Goal: Find contact information: Find contact information

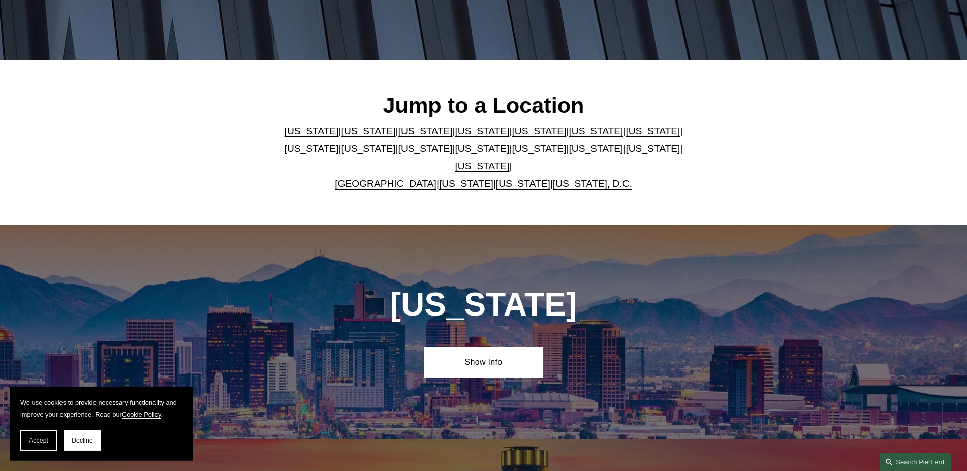
scroll to position [259, 0]
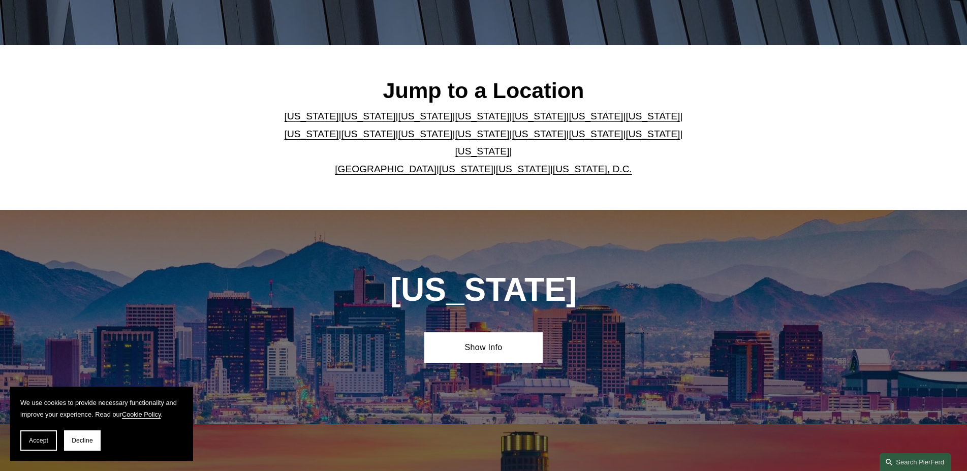
click at [509, 146] on link "[US_STATE]" at bounding box center [482, 151] width 54 height 11
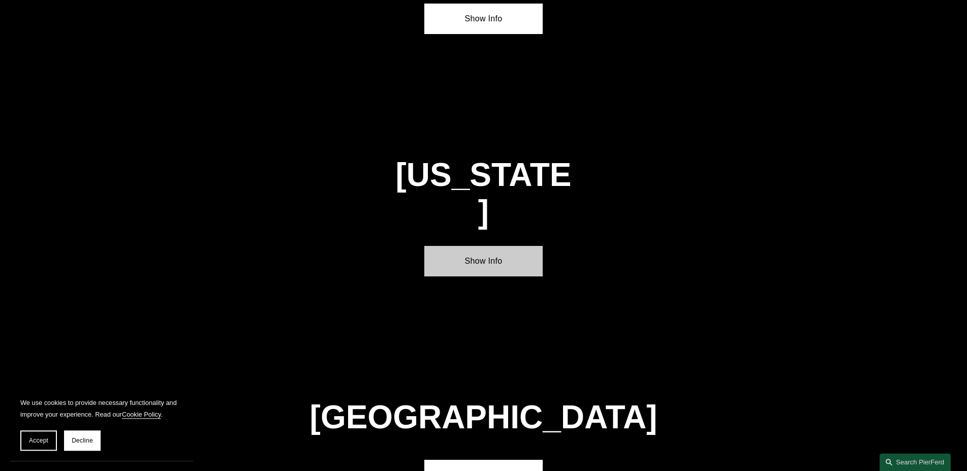
scroll to position [3455, 0]
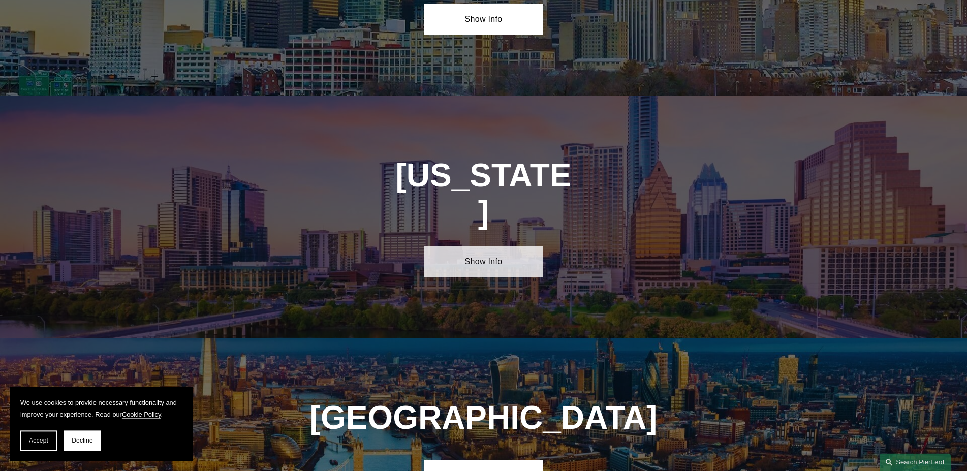
click at [481, 246] on link "Show Info" at bounding box center [483, 261] width 118 height 30
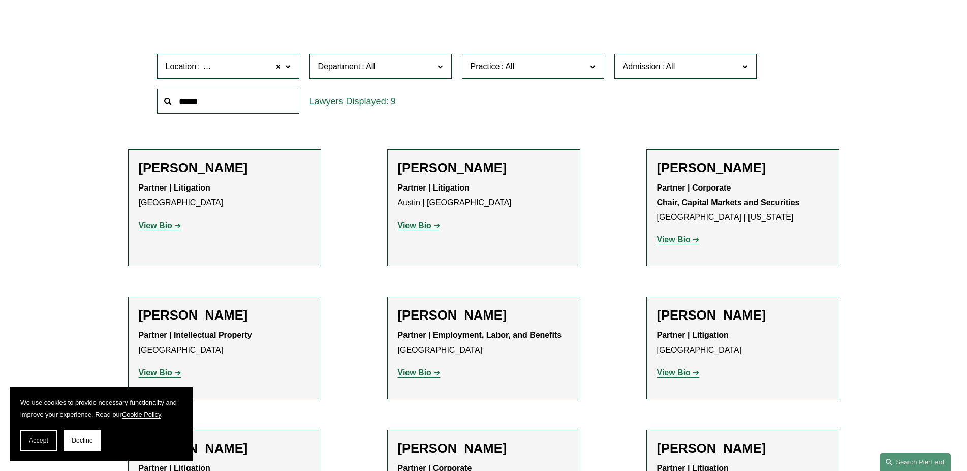
scroll to position [363, 0]
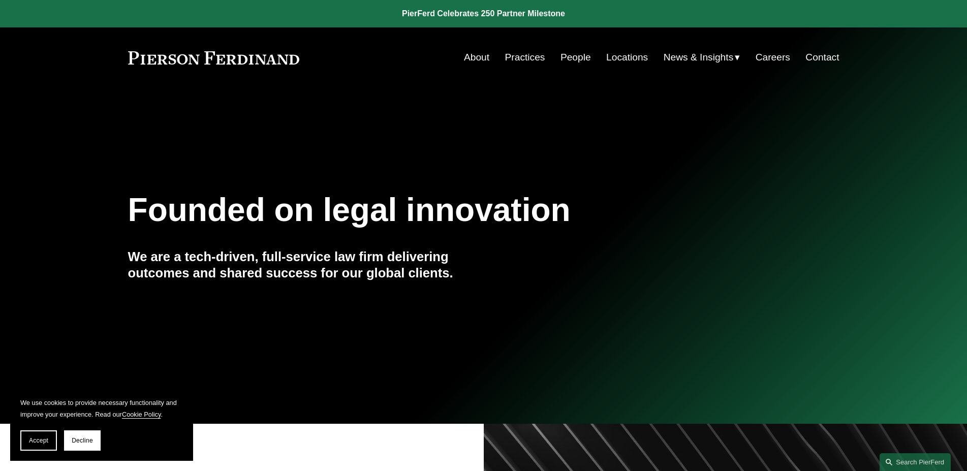
click at [812, 57] on link "Contact" at bounding box center [822, 57] width 34 height 19
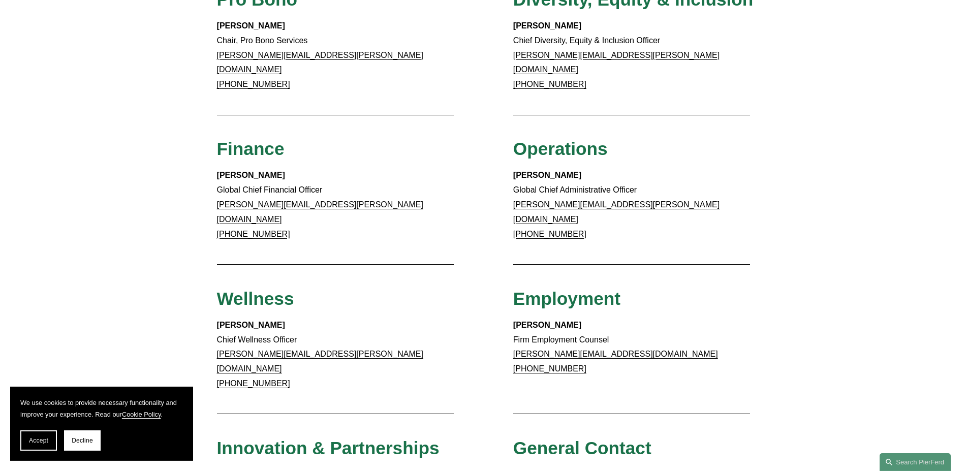
scroll to position [661, 0]
